Goal: Task Accomplishment & Management: Use online tool/utility

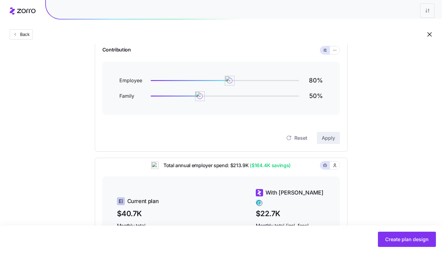
scroll to position [63, 0]
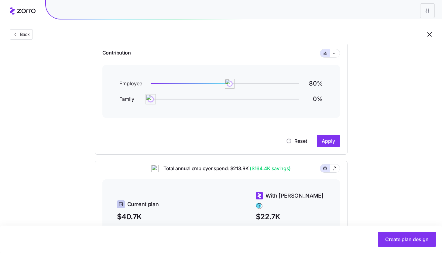
drag, startPoint x: 198, startPoint y: 98, endPoint x: 136, endPoint y: 104, distance: 62.5
click at [136, 104] on div "Employee 80 % Family 0 %" at bounding box center [221, 91] width 238 height 53
drag, startPoint x: 231, startPoint y: 84, endPoint x: 240, endPoint y: 84, distance: 8.6
click at [240, 84] on img at bounding box center [239, 83] width 10 height 10
click at [327, 145] on button "Apply" at bounding box center [328, 141] width 23 height 12
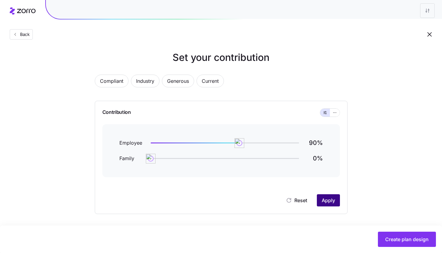
scroll to position [3, 0]
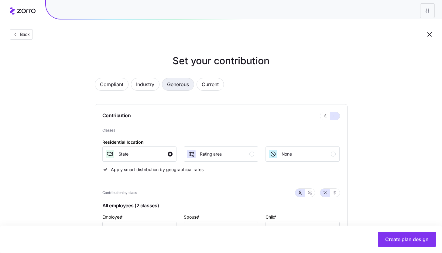
click at [186, 85] on span "Generous" at bounding box center [178, 84] width 22 height 12
type input "111"
type input "82"
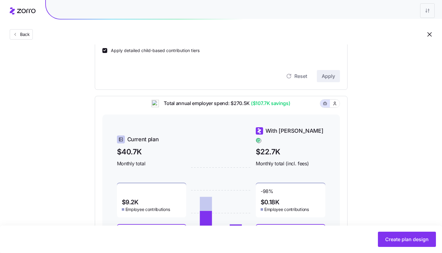
scroll to position [255, 0]
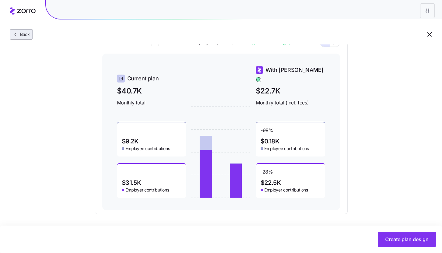
click at [28, 34] on span "Back" at bounding box center [24, 34] width 12 height 6
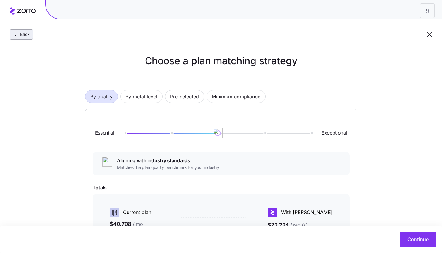
click at [28, 35] on span "Back" at bounding box center [24, 34] width 12 height 6
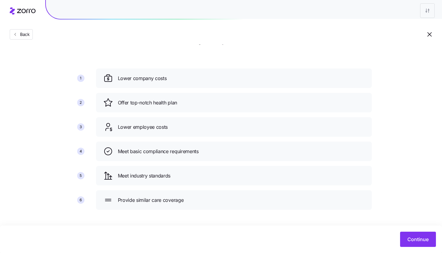
scroll to position [22, 0]
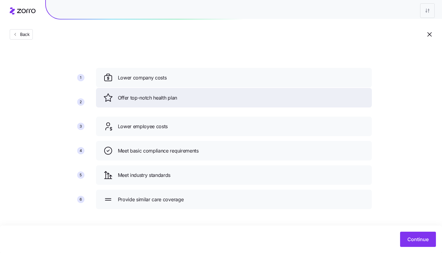
drag, startPoint x: 228, startPoint y: 105, endPoint x: 227, endPoint y: 85, distance: 20.1
click at [228, 93] on div "Offer top-notch health plan" at bounding box center [233, 98] width 261 height 10
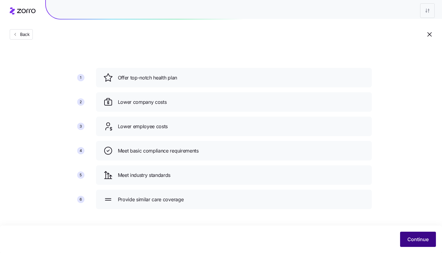
click at [410, 241] on span "Continue" at bounding box center [418, 238] width 21 height 7
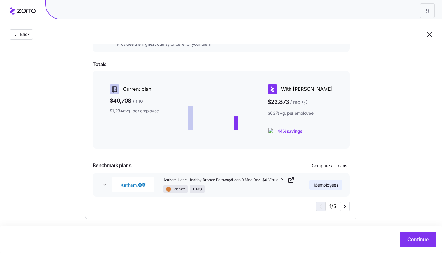
scroll to position [128, 0]
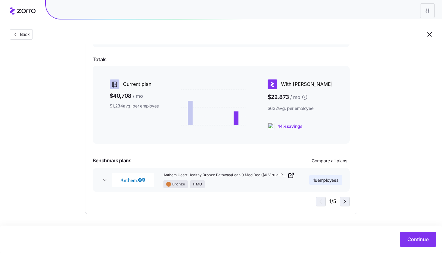
click at [343, 202] on icon "button" at bounding box center [344, 201] width 7 height 7
click at [320, 203] on icon "button" at bounding box center [319, 201] width 7 height 7
click at [320, 203] on div "1 / 5" at bounding box center [333, 201] width 34 height 10
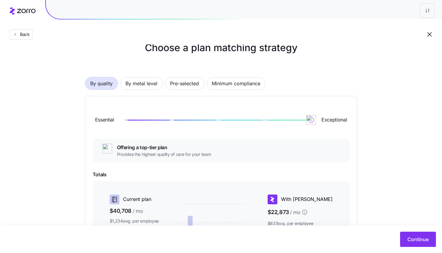
scroll to position [0, 0]
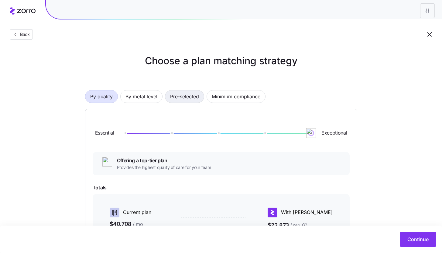
click at [195, 95] on span "Pre-selected" at bounding box center [184, 96] width 29 height 12
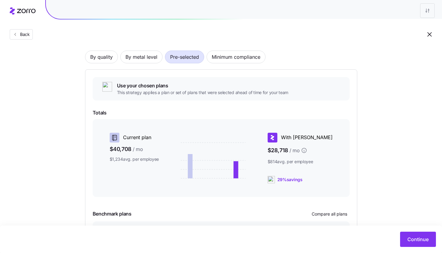
scroll to position [93, 0]
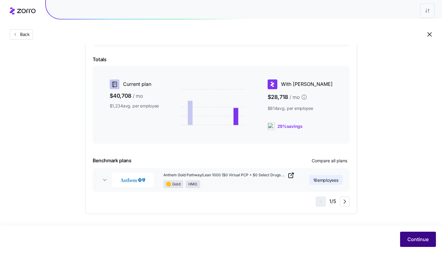
click at [414, 242] on span "Continue" at bounding box center [418, 238] width 21 height 7
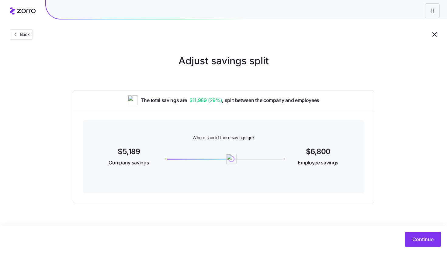
drag, startPoint x: 282, startPoint y: 161, endPoint x: 231, endPoint y: 159, distance: 50.8
click at [231, 160] on img at bounding box center [231, 158] width 10 height 10
click at [423, 236] on span "Continue" at bounding box center [422, 238] width 21 height 7
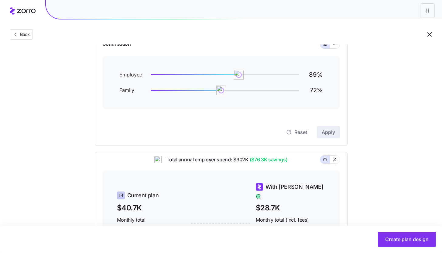
scroll to position [50, 0]
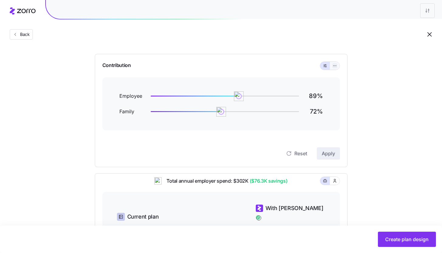
click at [334, 67] on icon "button" at bounding box center [335, 65] width 4 height 7
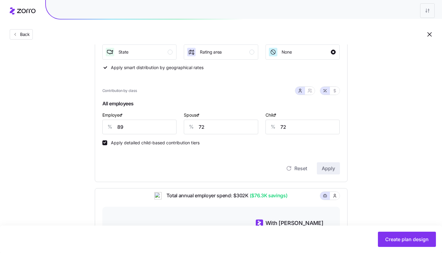
scroll to position [116, 0]
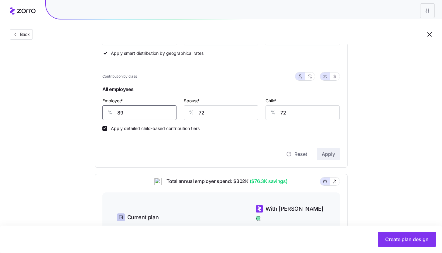
click at [132, 111] on input "89" at bounding box center [139, 112] width 74 height 15
type input "85"
click at [201, 113] on input "72" at bounding box center [221, 112] width 74 height 15
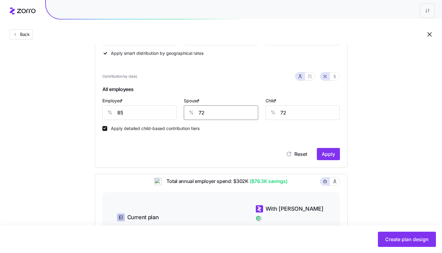
click at [201, 113] on input "72" at bounding box center [221, 112] width 74 height 15
type input "50"
click at [331, 156] on span "Apply" at bounding box center [328, 153] width 13 height 7
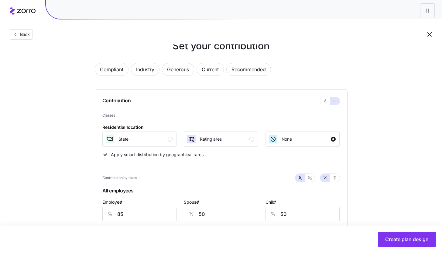
scroll to position [17, 0]
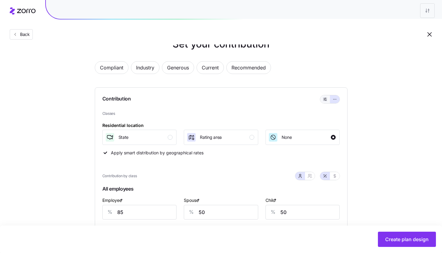
click at [325, 99] on icon "button" at bounding box center [325, 98] width 4 height 7
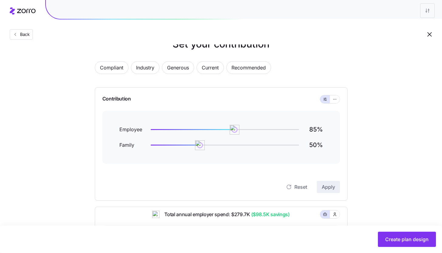
scroll to position [188, 0]
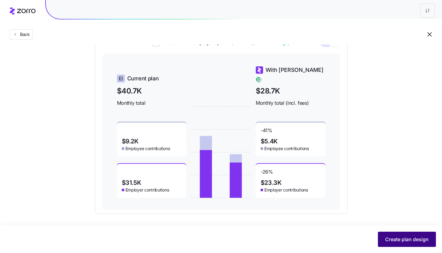
click at [394, 239] on span "Create plan design" at bounding box center [406, 238] width 43 height 7
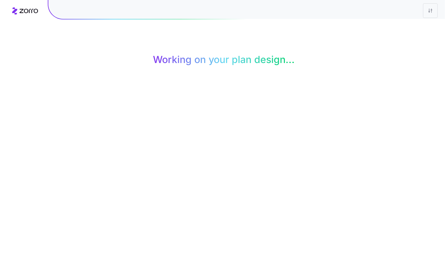
scroll to position [0, 0]
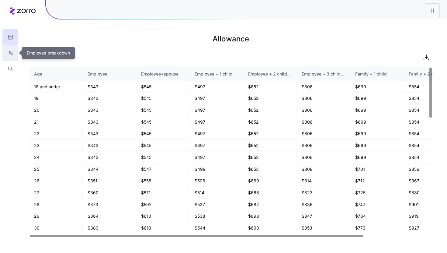
click at [8, 53] on icon "button" at bounding box center [10, 53] width 5 height 6
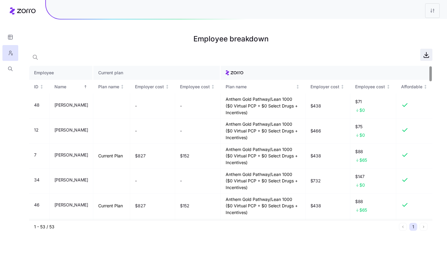
click at [427, 56] on icon "button" at bounding box center [425, 54] width 7 height 7
click at [430, 15] on html "Employee breakdown Employee Current plan ID Name Plan name Employer cost Employ…" at bounding box center [223, 126] width 447 height 253
click at [410, 29] on div "Edit plan design" at bounding box center [396, 26] width 32 height 7
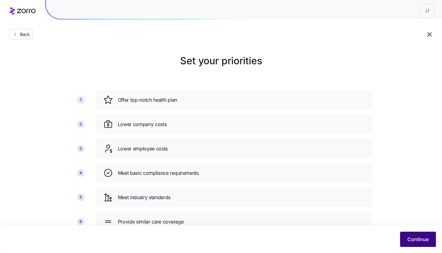
click at [424, 240] on span "Continue" at bounding box center [418, 238] width 21 height 7
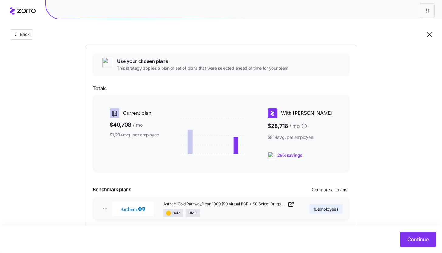
scroll to position [93, 0]
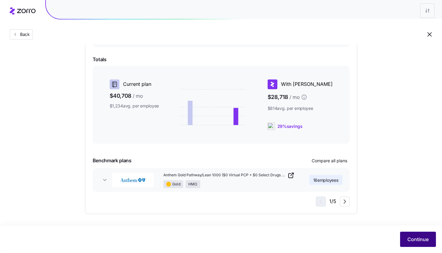
click at [420, 237] on span "Continue" at bounding box center [418, 238] width 21 height 7
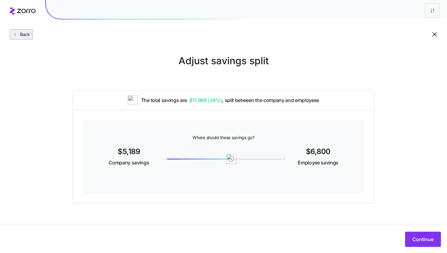
click at [26, 37] on button "Back" at bounding box center [21, 34] width 23 height 10
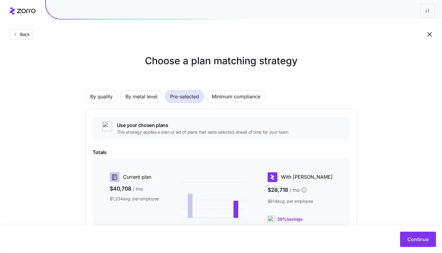
scroll to position [93, 0]
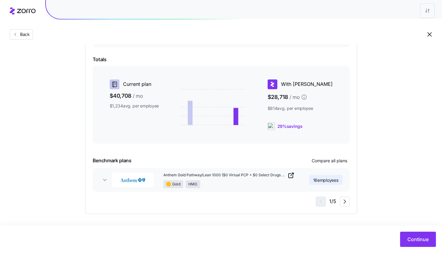
click at [293, 177] on icon "button" at bounding box center [291, 174] width 7 height 7
click at [342, 203] on icon "button" at bounding box center [344, 201] width 7 height 7
click at [292, 175] on icon "button" at bounding box center [291, 174] width 7 height 7
click at [349, 204] on span "button" at bounding box center [344, 201] width 9 height 9
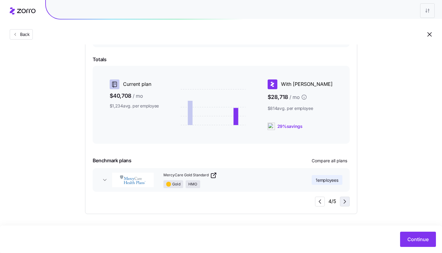
click at [349, 204] on span "button" at bounding box center [344, 201] width 9 height 9
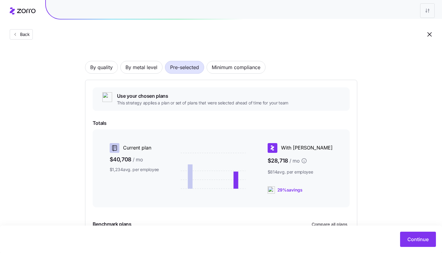
scroll to position [41, 0]
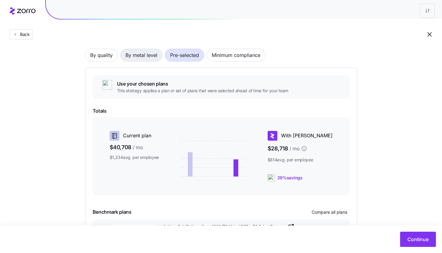
click at [145, 52] on span "By metal level" at bounding box center [142, 55] width 32 height 12
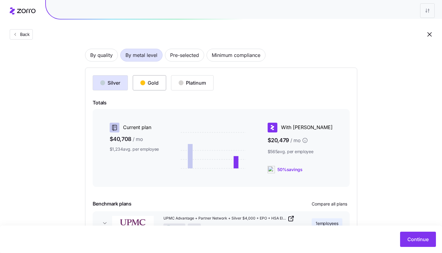
click at [147, 86] on button "Gold" at bounding box center [149, 82] width 33 height 15
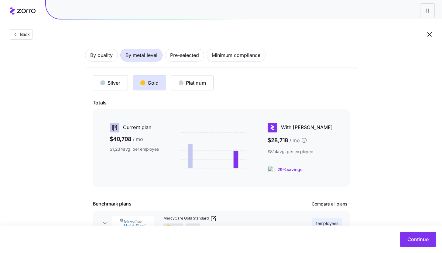
scroll to position [84, 0]
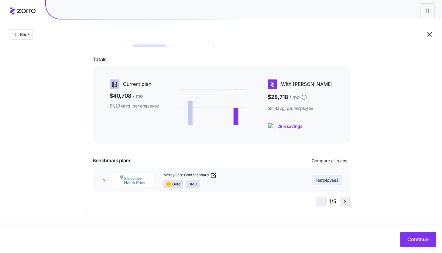
click at [345, 203] on icon "button" at bounding box center [344, 201] width 7 height 7
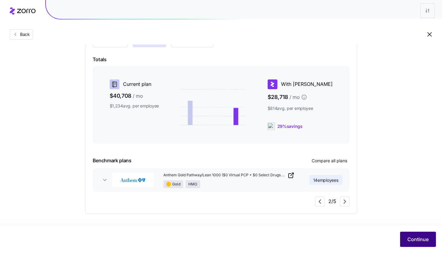
click at [422, 243] on button "Continue" at bounding box center [418, 238] width 36 height 15
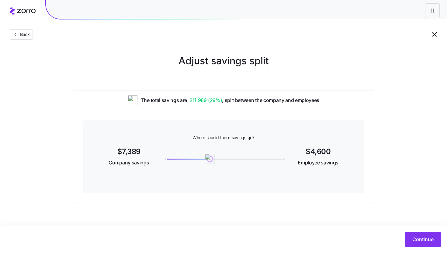
drag, startPoint x: 282, startPoint y: 158, endPoint x: 209, endPoint y: 157, distance: 73.0
click at [209, 157] on img at bounding box center [210, 158] width 10 height 10
click at [416, 235] on button "Continue" at bounding box center [423, 238] width 36 height 15
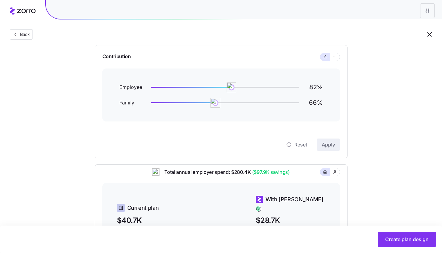
scroll to position [57, 0]
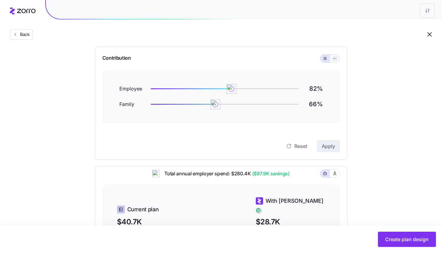
click at [333, 59] on icon "button" at bounding box center [335, 58] width 4 height 7
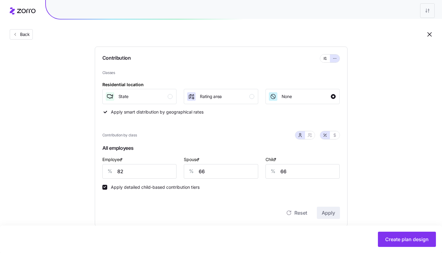
click at [151, 88] on div "Residential location State Rating area None" at bounding box center [221, 93] width 238 height 24
click at [166, 95] on div "State" at bounding box center [139, 96] width 68 height 10
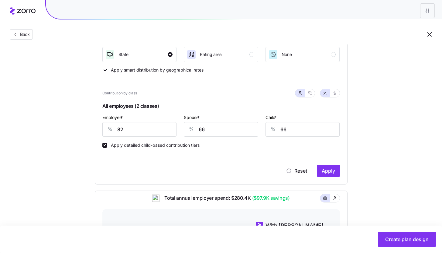
scroll to position [101, 0]
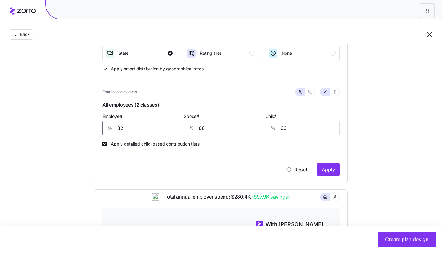
click at [151, 122] on input "82" at bounding box center [139, 128] width 74 height 15
type input "85"
type input "50"
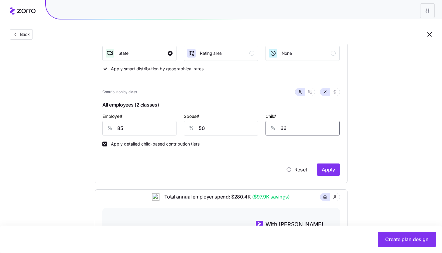
click at [286, 131] on input "66" at bounding box center [303, 128] width 74 height 15
type input "50"
click at [336, 174] on button "Apply" at bounding box center [328, 169] width 23 height 12
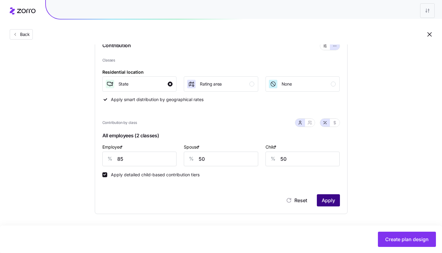
scroll to position [70, 0]
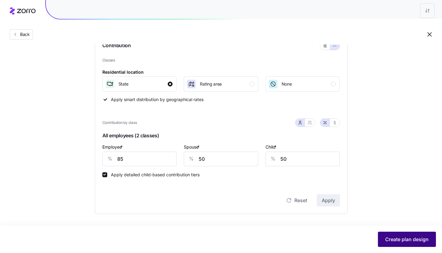
click at [406, 237] on span "Create plan design" at bounding box center [406, 238] width 43 height 7
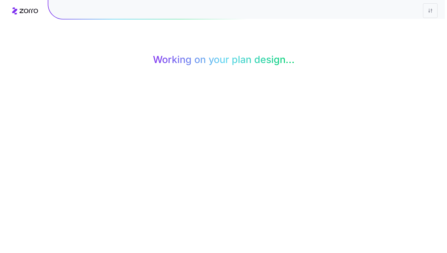
scroll to position [0, 0]
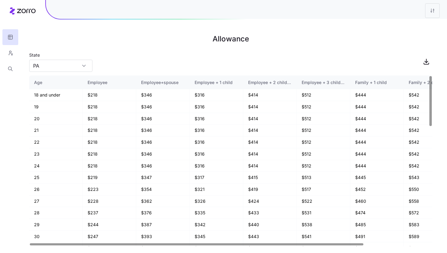
click at [20, 53] on div at bounding box center [10, 38] width 21 height 77
click at [12, 53] on icon "button" at bounding box center [10, 53] width 5 height 6
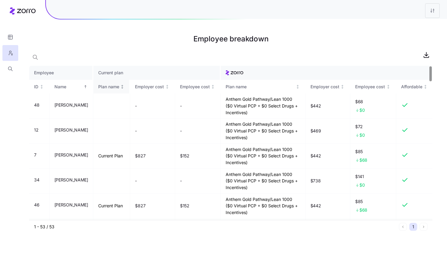
click at [124, 88] on icon "Not sorted" at bounding box center [122, 86] width 4 height 4
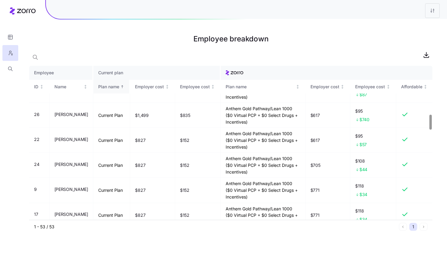
scroll to position [500, 0]
click at [424, 58] on icon "button" at bounding box center [425, 54] width 7 height 7
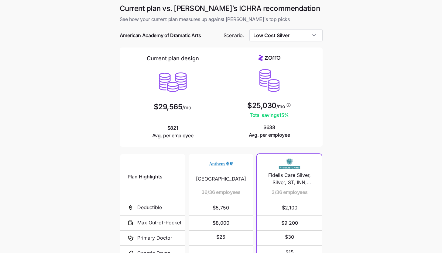
scroll to position [79, 0]
